Goal: Check status

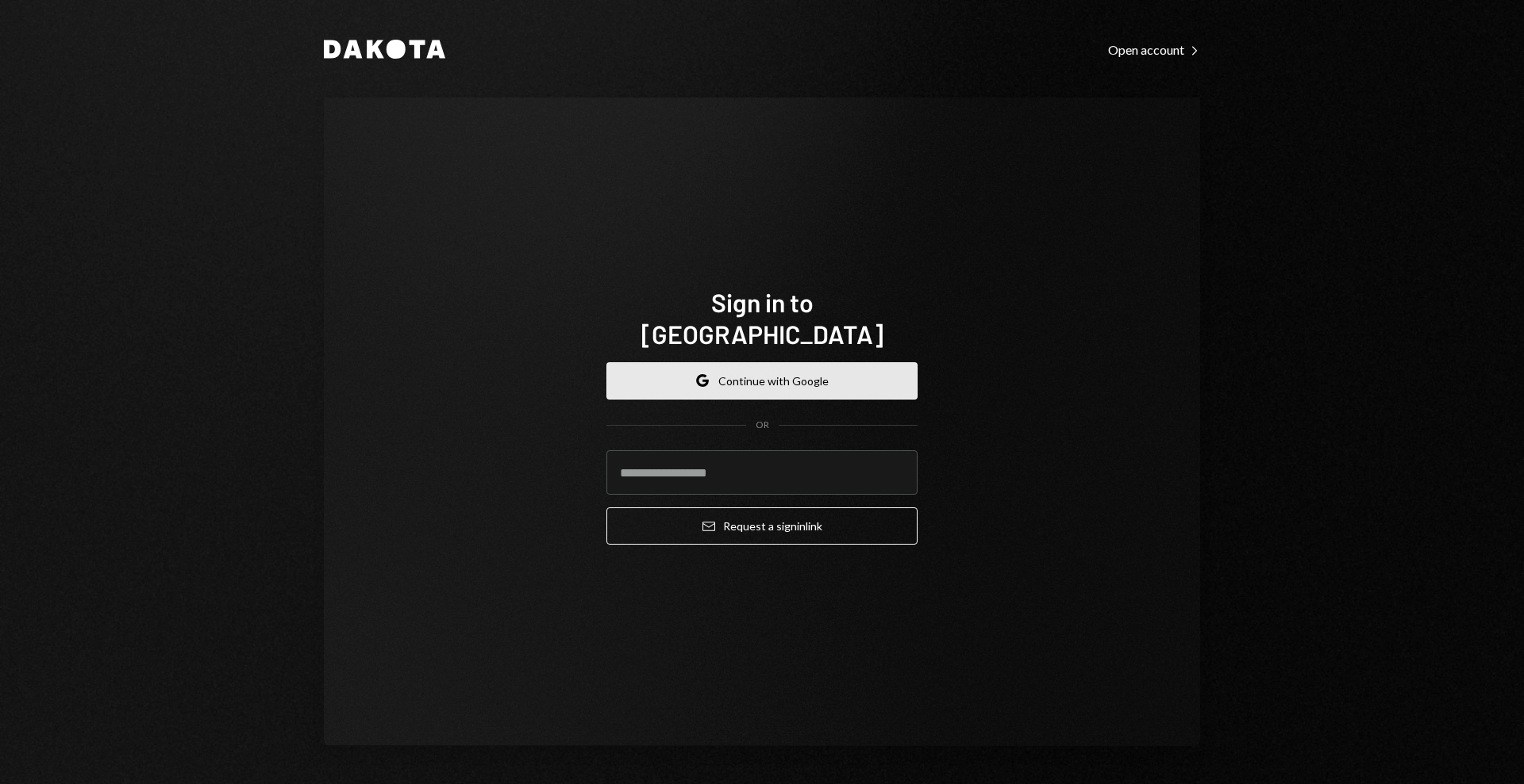
click at [843, 362] on button "Google Continue with Google" at bounding box center [762, 380] width 311 height 37
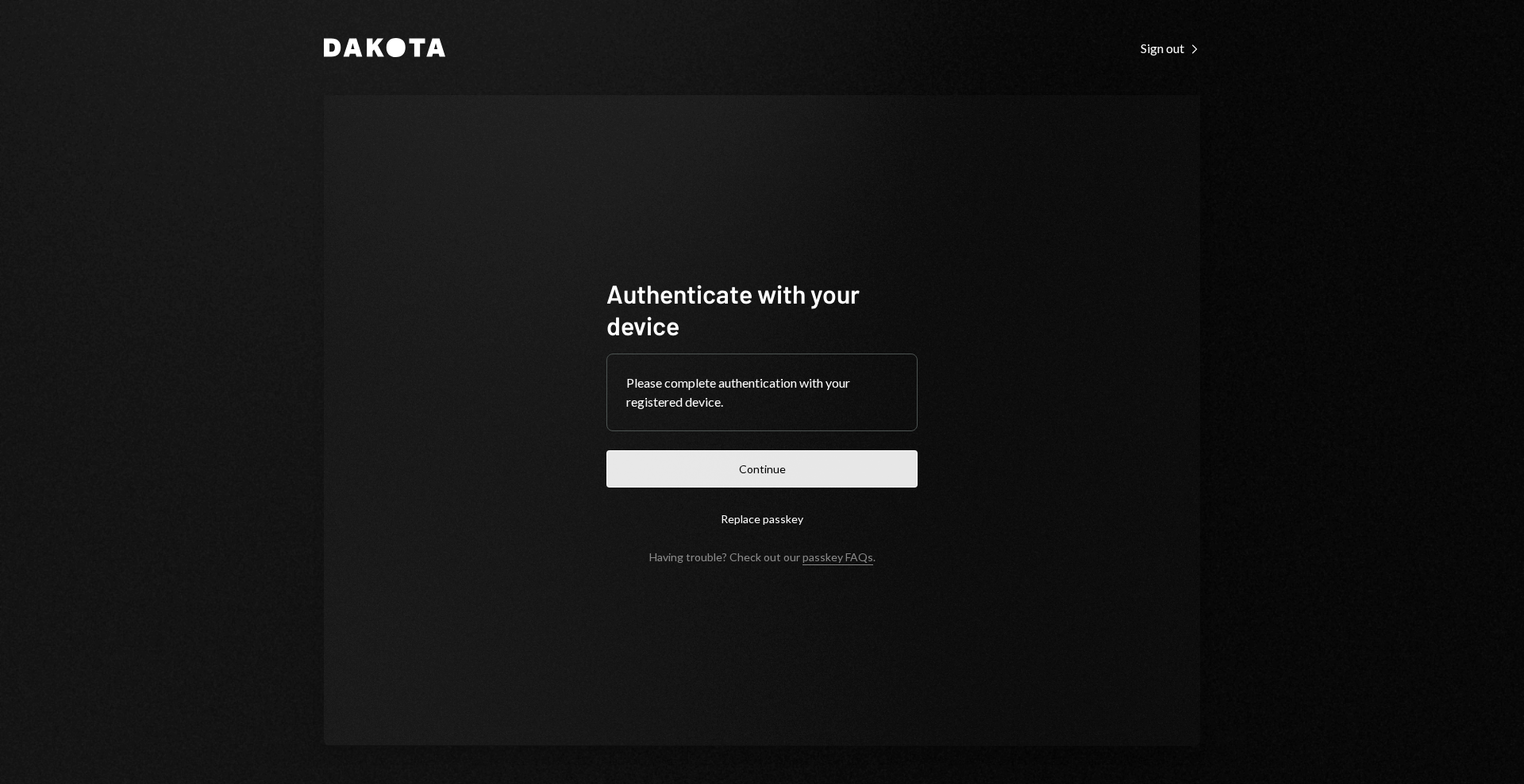
click at [812, 485] on button "Continue" at bounding box center [762, 468] width 311 height 37
click at [794, 466] on button "Continue" at bounding box center [762, 468] width 311 height 37
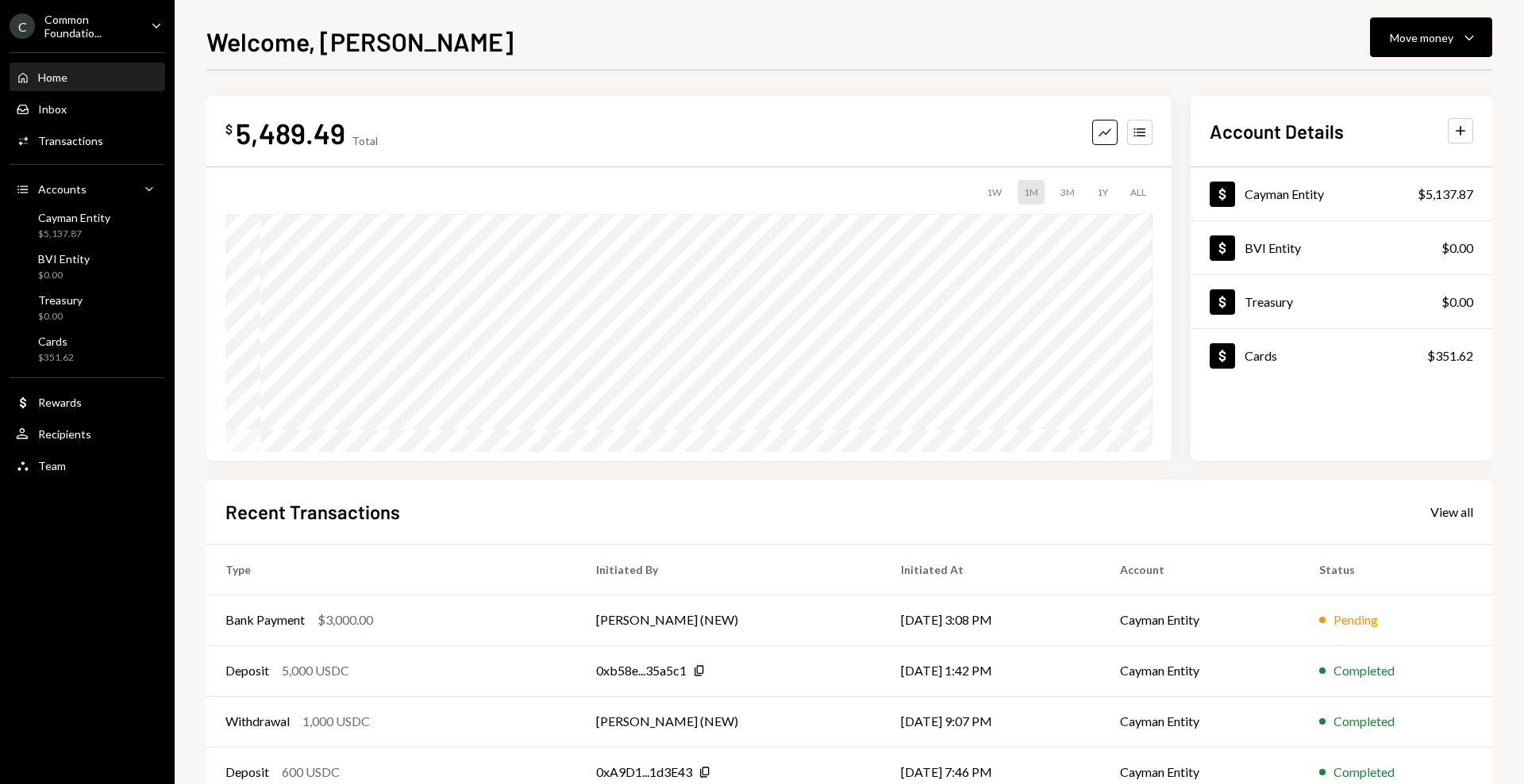
scroll to position [96, 0]
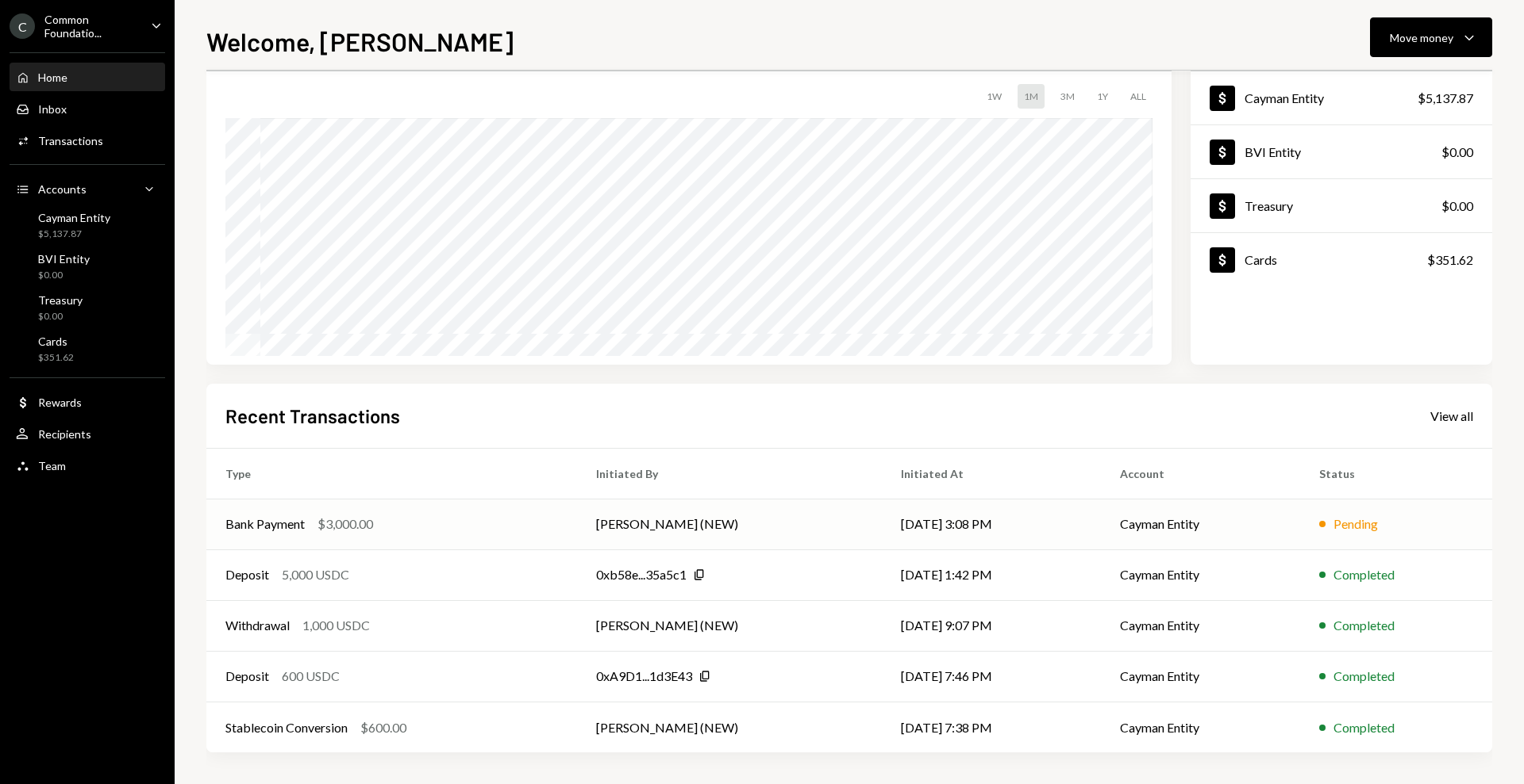
click at [293, 527] on div "Bank Payment" at bounding box center [265, 524] width 79 height 19
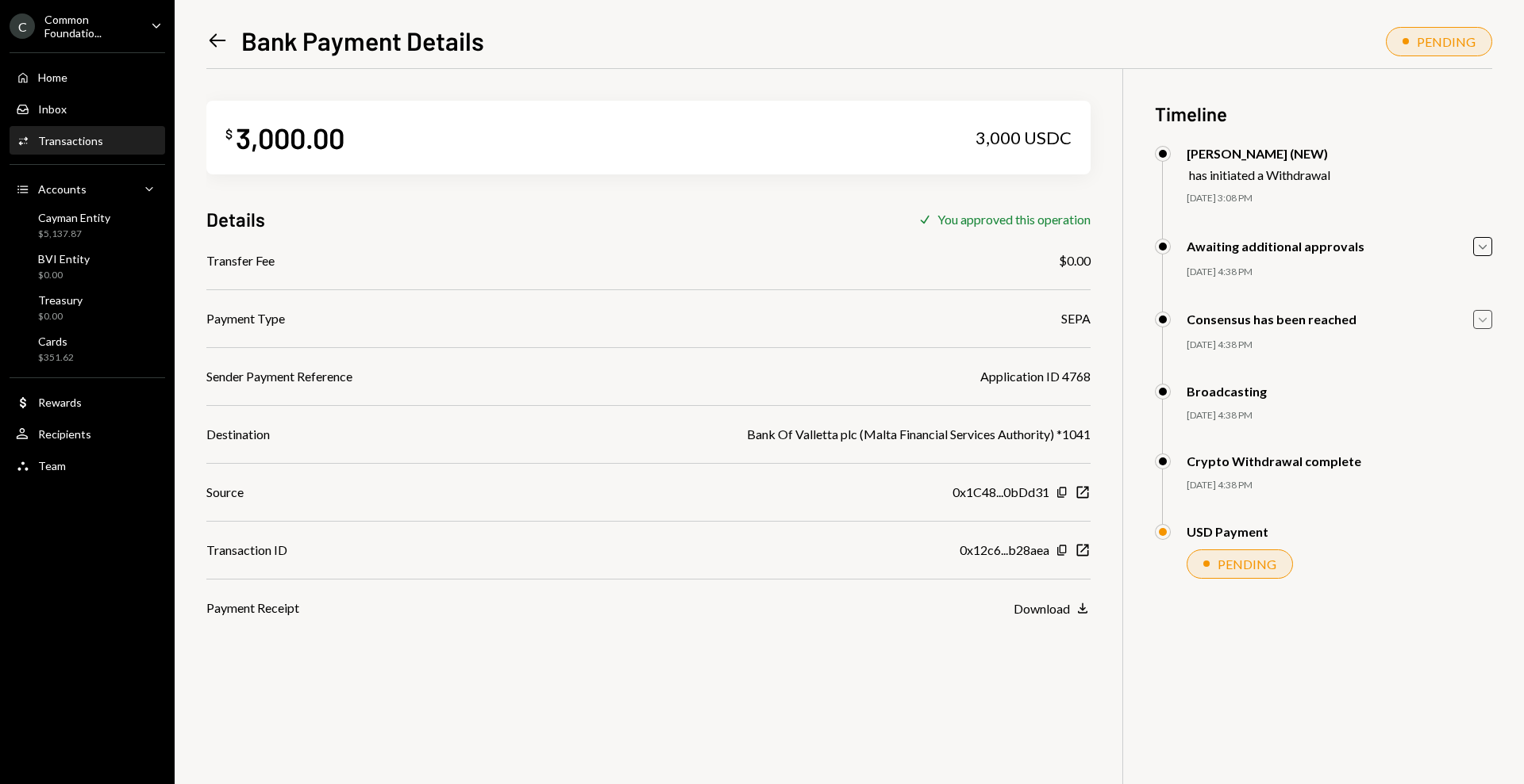
click at [1480, 320] on icon "button" at bounding box center [1482, 320] width 8 height 4
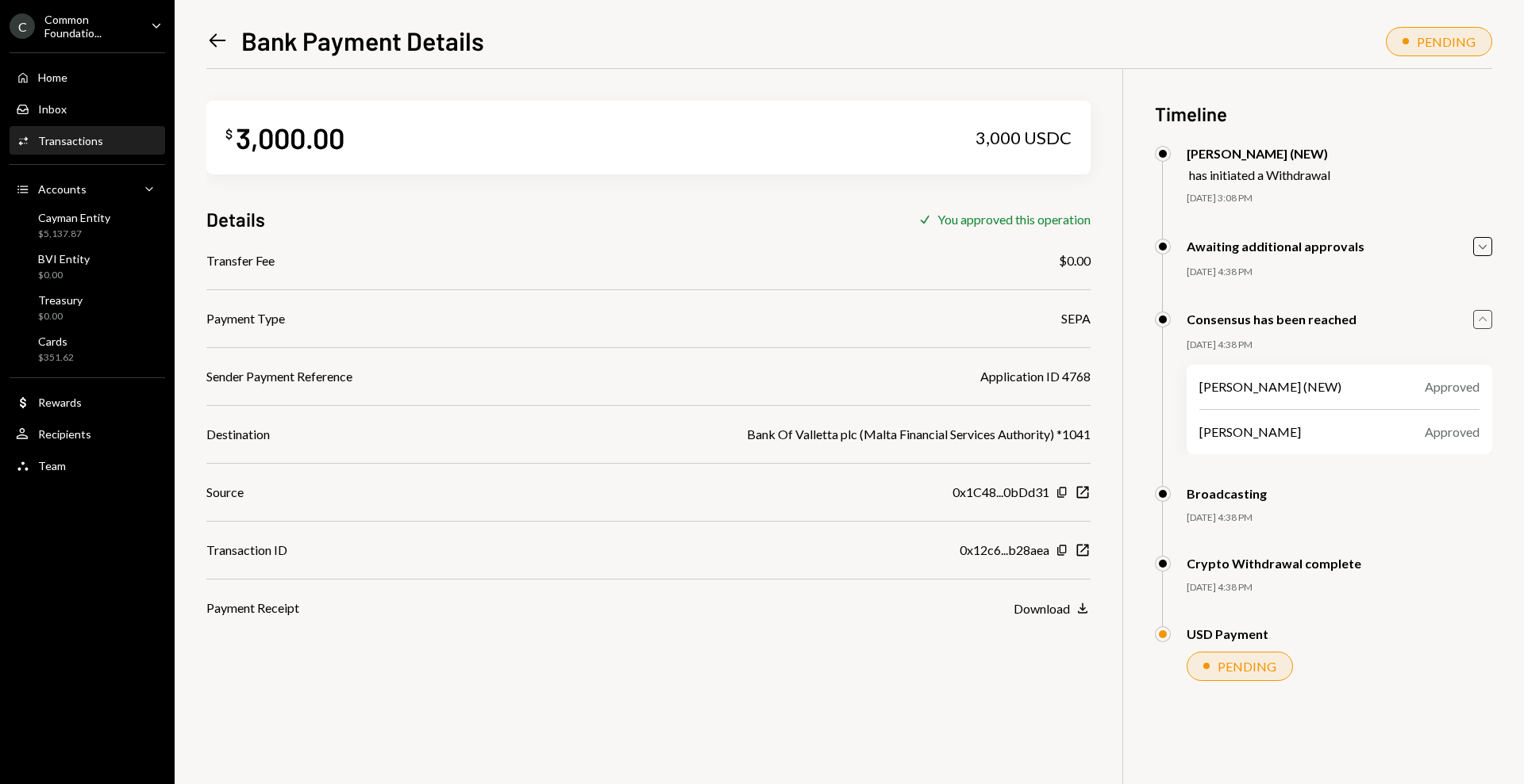
click at [1492, 334] on div "Consensus has been reached Caret Up 09/11/25 4:38 PM Mike Preston (NEW) Approve…" at bounding box center [1323, 398] width 337 height 176
click at [129, 31] on div "Common Foundatio..." at bounding box center [91, 26] width 94 height 27
click at [731, 75] on div "$ 3,000.00 3,000 USDC Details Check You approved this operation Transfer Fee $0…" at bounding box center [648, 343] width 884 height 548
